Goal: Transaction & Acquisition: Purchase product/service

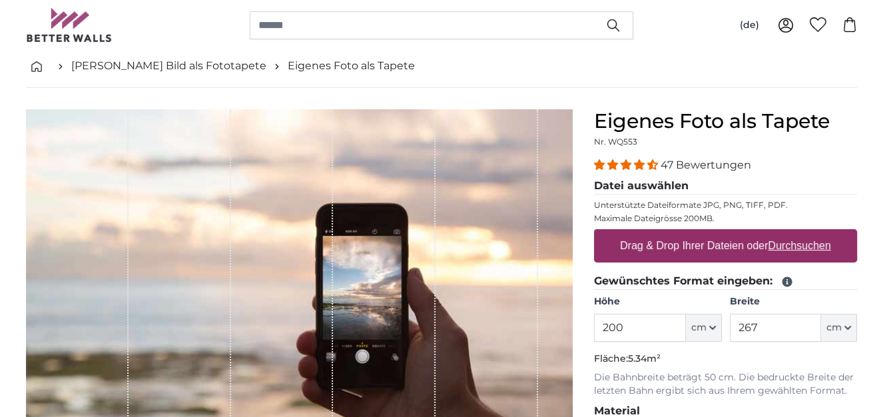
scroll to position [200, 0]
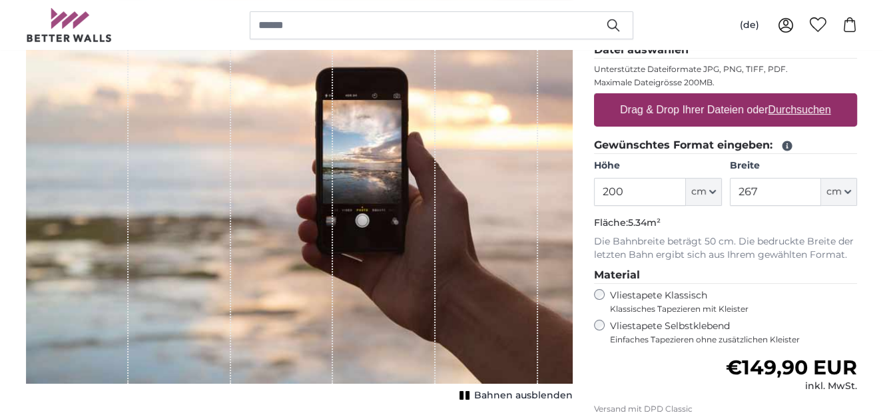
drag, startPoint x: 629, startPoint y: 189, endPoint x: 578, endPoint y: 191, distance: 51.3
click at [578, 191] on product-detail "Abbrechen Bild zuschneiden Bahnen ausblenden Eigenes Foto als Tapete Nr. WQ553 …" at bounding box center [441, 263] width 853 height 622
type input "250"
click at [770, 190] on input "267" at bounding box center [775, 192] width 91 height 28
drag, startPoint x: 770, startPoint y: 190, endPoint x: 712, endPoint y: 191, distance: 58.0
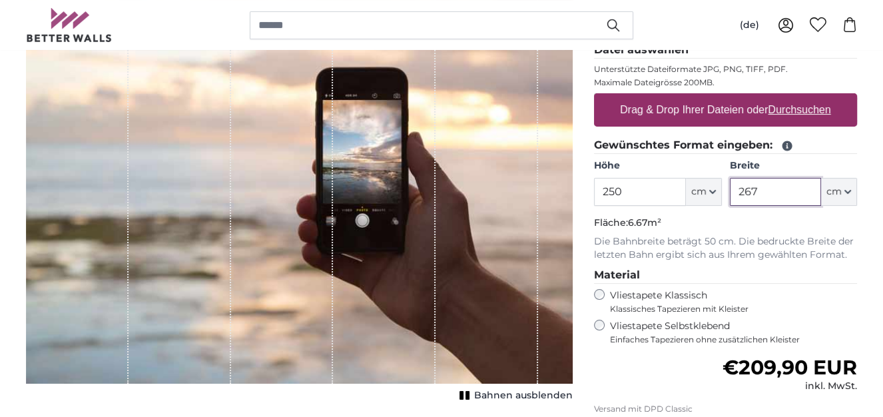
click at [712, 191] on div "Höhe 250 ft cm Centimeter (cm) Inches (inch) Feet (ft. in.) Breite 267 ft cm Ce…" at bounding box center [725, 182] width 263 height 47
type input "360"
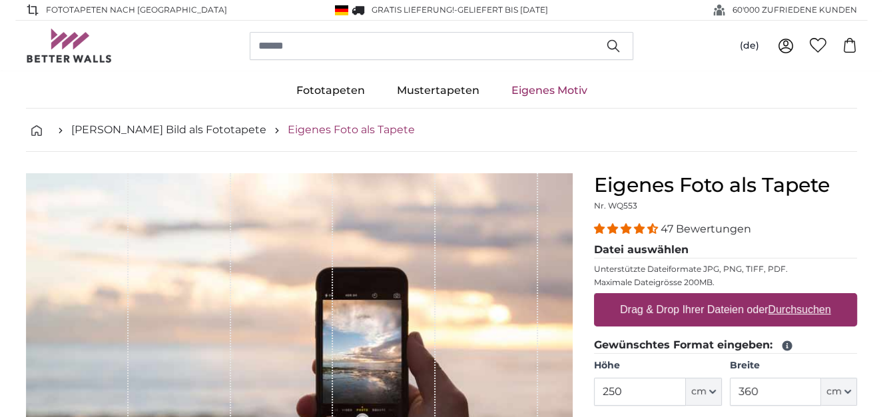
click at [288, 129] on link "Eigenes Foto als Tapete" at bounding box center [351, 130] width 127 height 16
